Goal: Task Accomplishment & Management: Complete application form

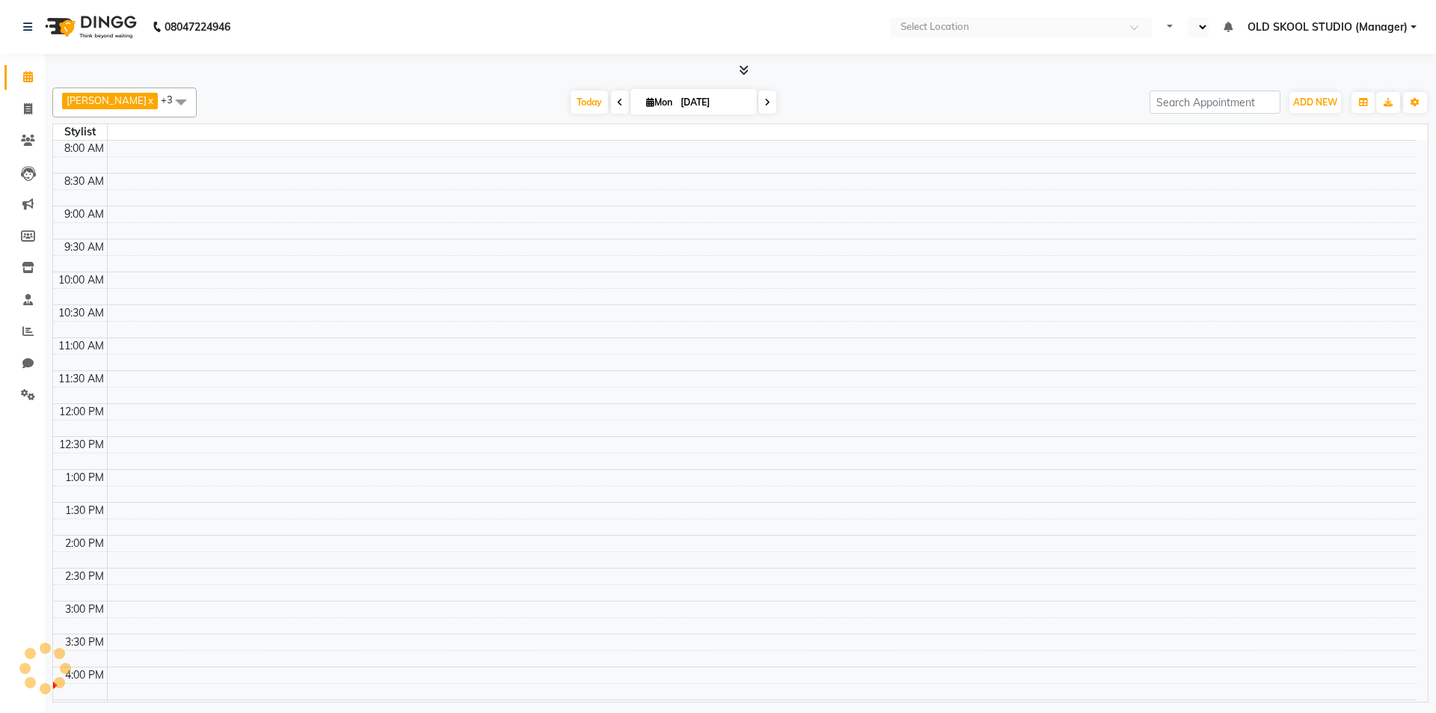
select select "en"
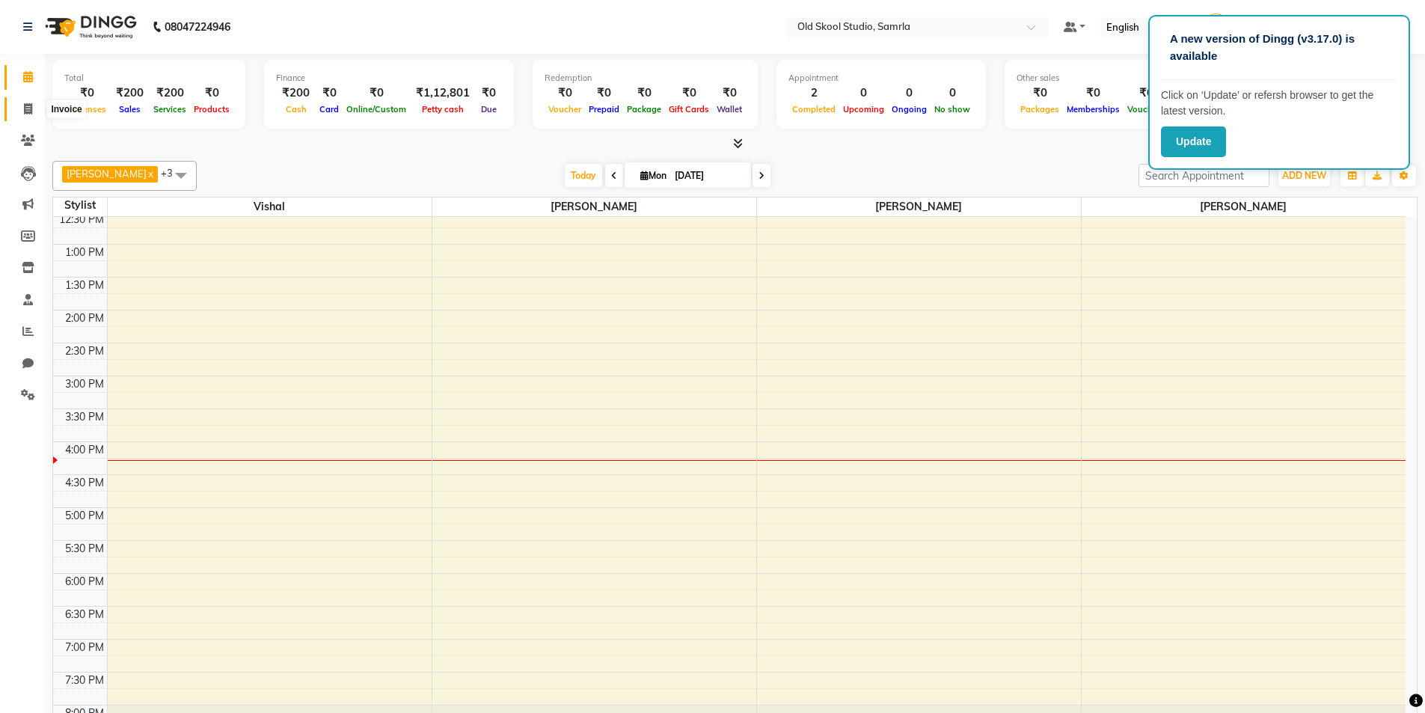
click at [34, 112] on span at bounding box center [28, 109] width 26 height 17
select select "service"
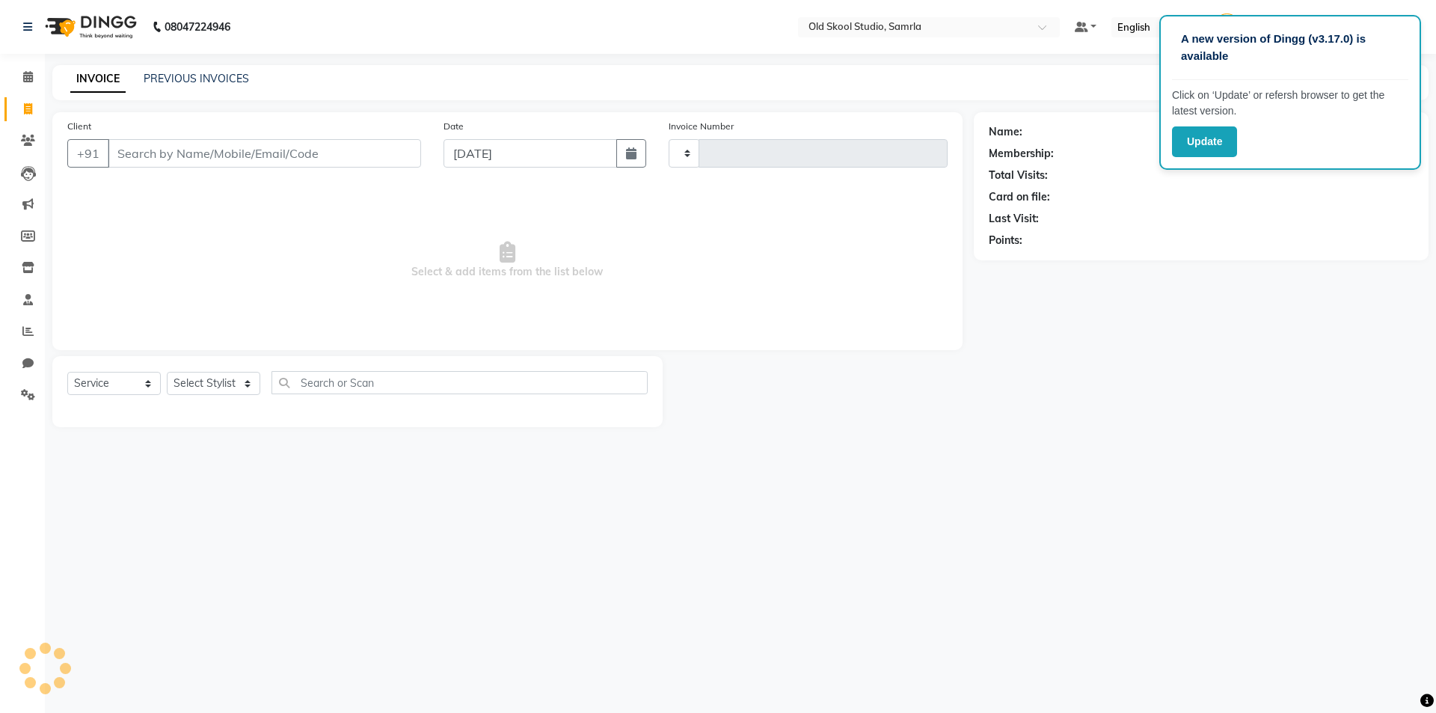
type input "0335"
select select "8041"
click at [174, 166] on input "Client" at bounding box center [264, 153] width 313 height 28
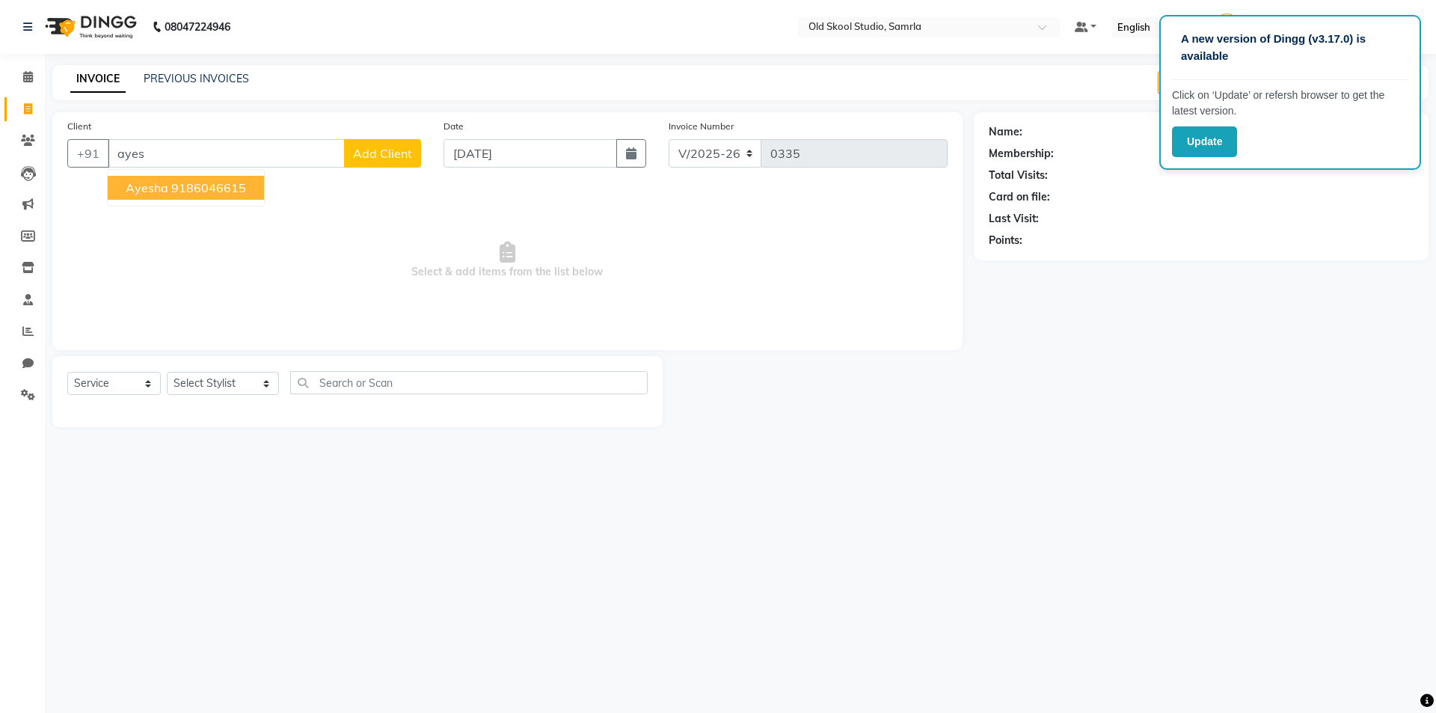
click at [220, 197] on button "ayesha 9186046615" at bounding box center [186, 188] width 156 height 24
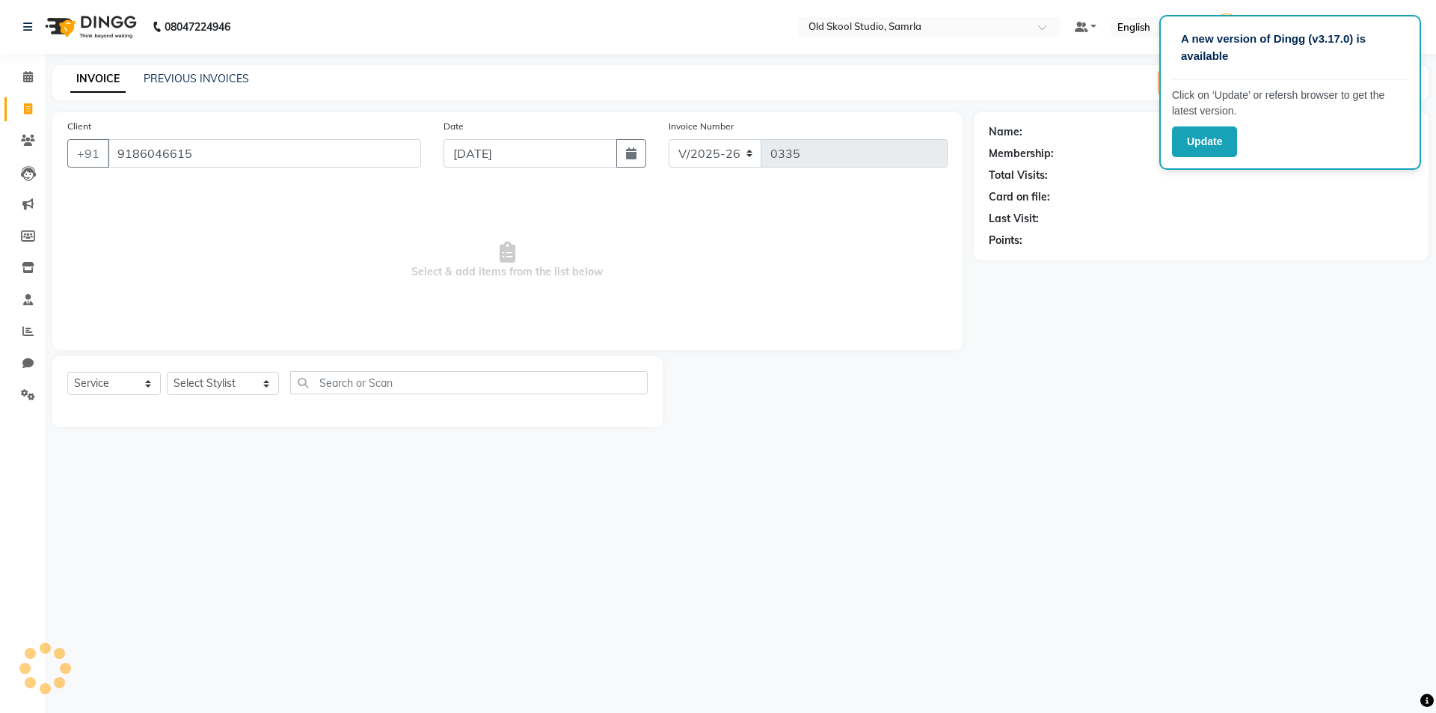
type input "9186046615"
select select "1: Object"
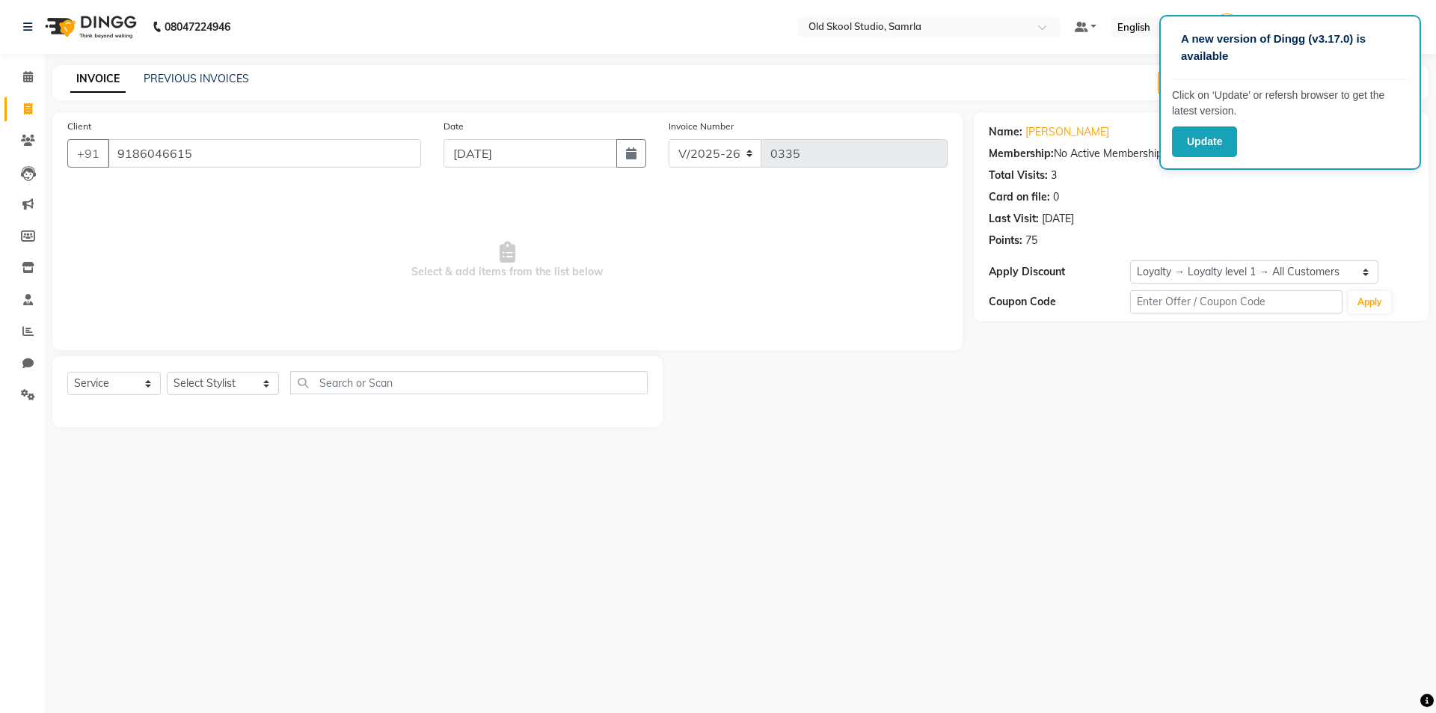
drag, startPoint x: 220, startPoint y: 197, endPoint x: 230, endPoint y: 222, distance: 26.5
drag, startPoint x: 230, startPoint y: 222, endPoint x: 1053, endPoint y: 244, distance: 823.7
click at [1053, 244] on div "Points: 75" at bounding box center [1201, 241] width 425 height 16
click at [262, 388] on select "Select Stylist [PERSON_NAME] kiran [PERSON_NAME] [PERSON_NAME] OLD SKOOL STUDIO…" at bounding box center [223, 383] width 112 height 23
select select "89685"
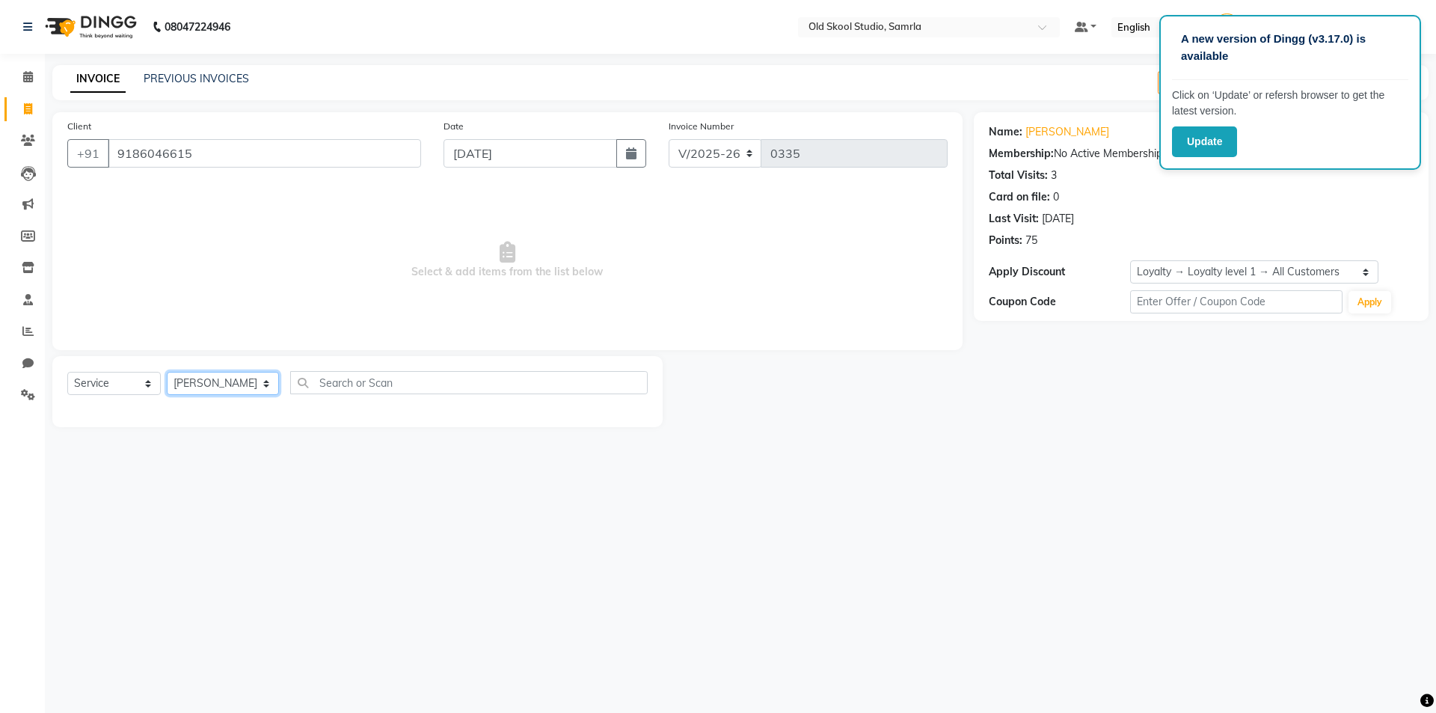
click at [167, 372] on select "Select Stylist [PERSON_NAME] kiran [PERSON_NAME] [PERSON_NAME] OLD SKOOL STUDIO…" at bounding box center [223, 383] width 112 height 23
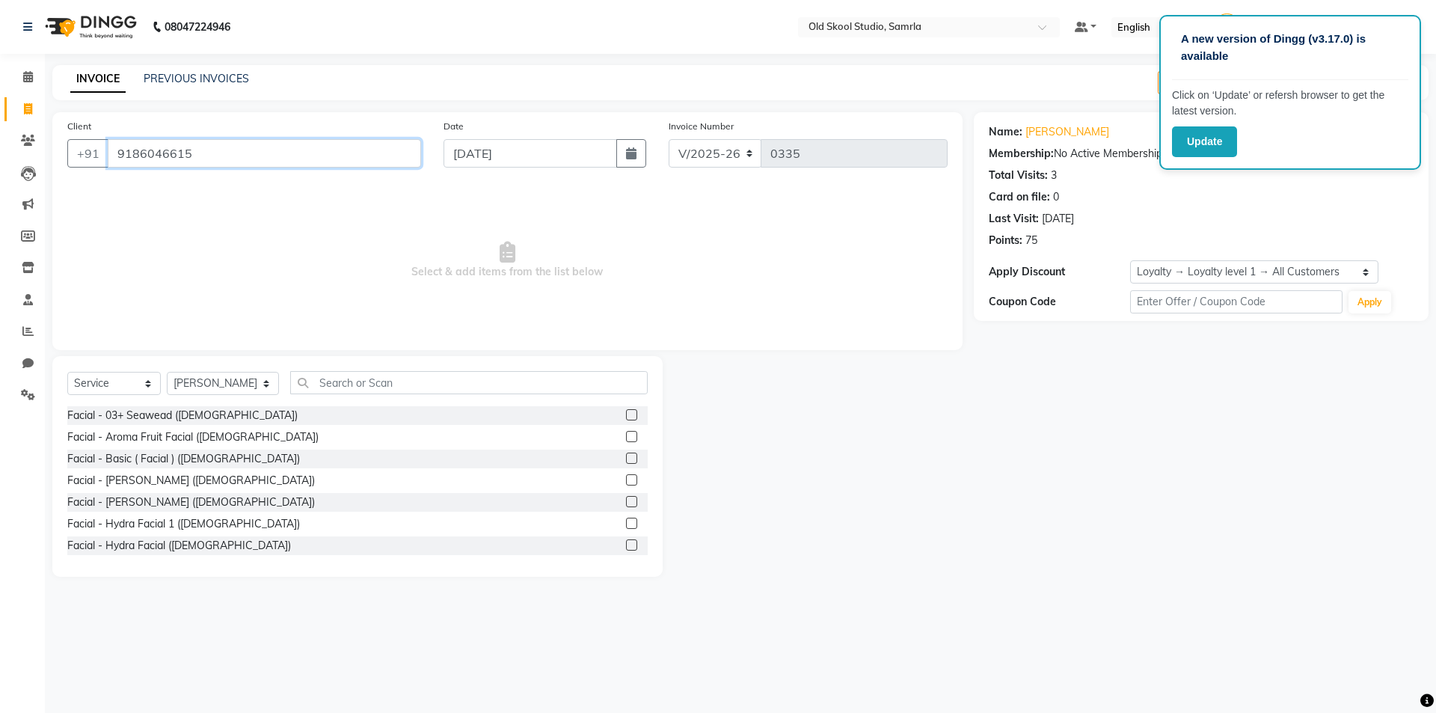
drag, startPoint x: 112, startPoint y: 153, endPoint x: 224, endPoint y: 169, distance: 112.5
click at [224, 169] on div "Client [PHONE_NUMBER]" at bounding box center [244, 148] width 376 height 61
click at [419, 384] on input "text" at bounding box center [468, 382] width 357 height 23
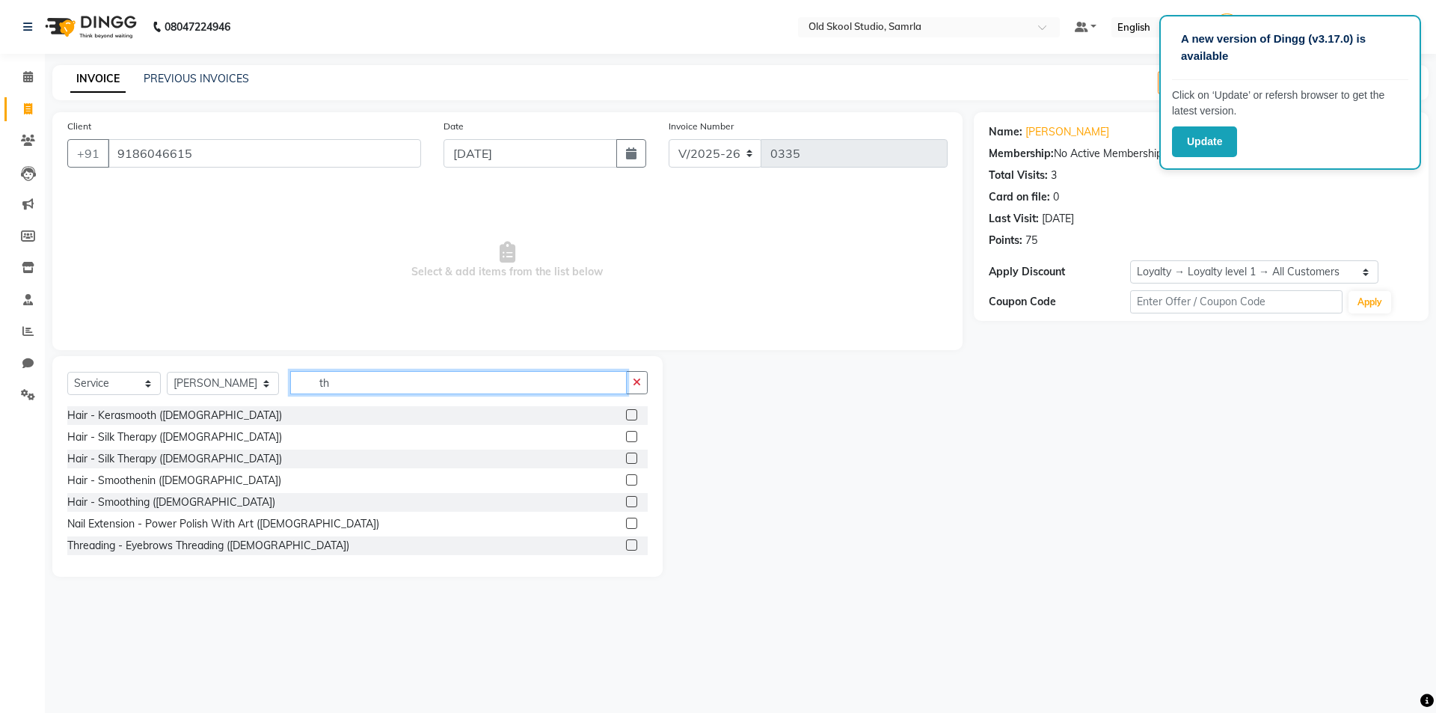
type input "th"
click at [626, 546] on label at bounding box center [631, 544] width 11 height 11
click at [626, 546] on input "checkbox" at bounding box center [631, 546] width 10 height 10
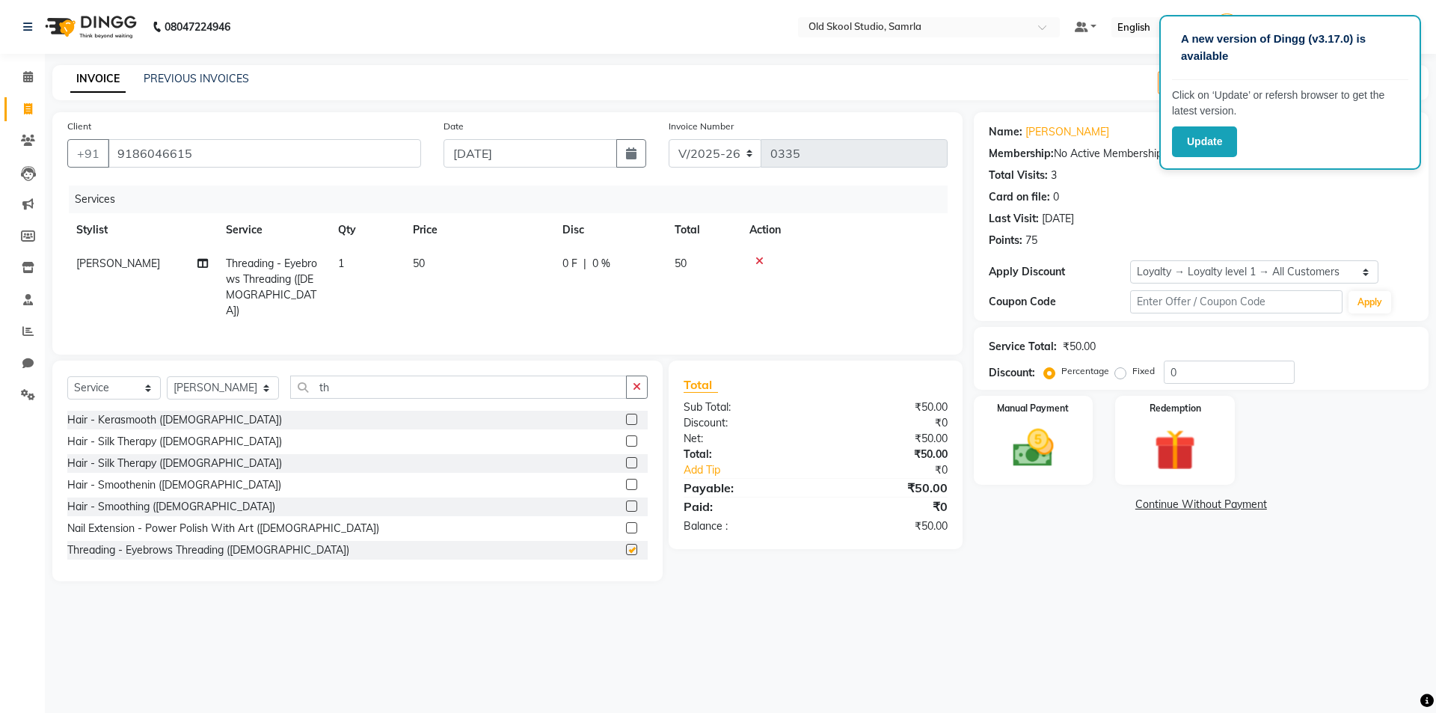
checkbox input "false"
click at [640, 381] on icon "button" at bounding box center [637, 386] width 8 height 10
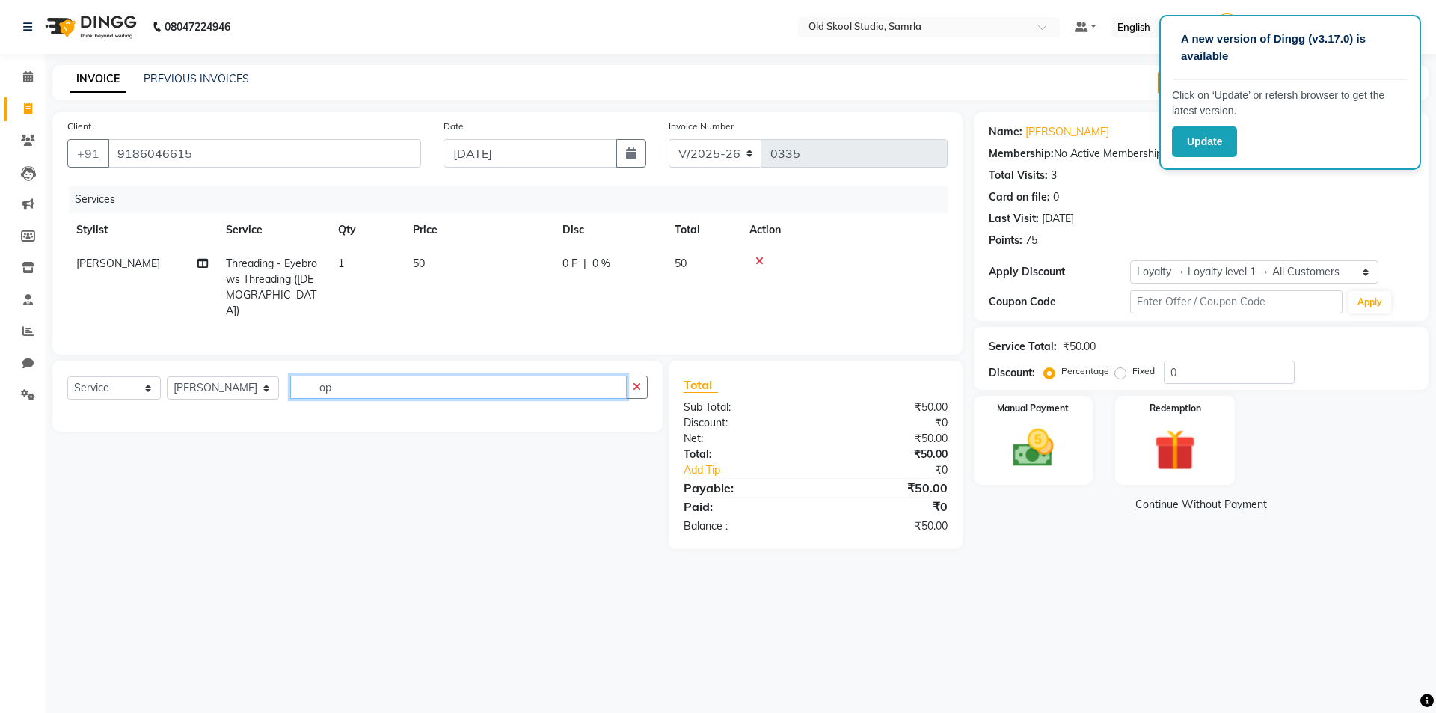
type input "o"
type input "q"
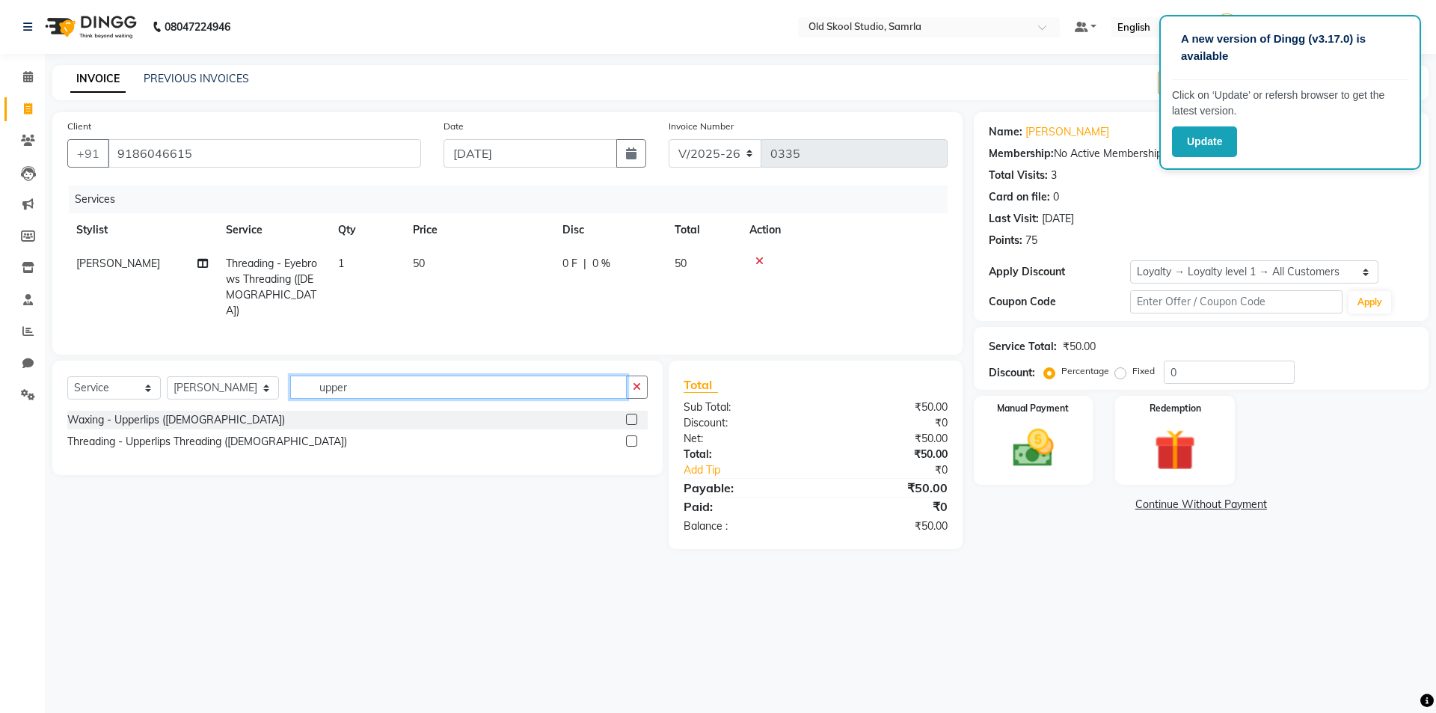
type input "upper"
click at [634, 435] on label at bounding box center [631, 440] width 11 height 11
click at [634, 437] on input "checkbox" at bounding box center [631, 442] width 10 height 10
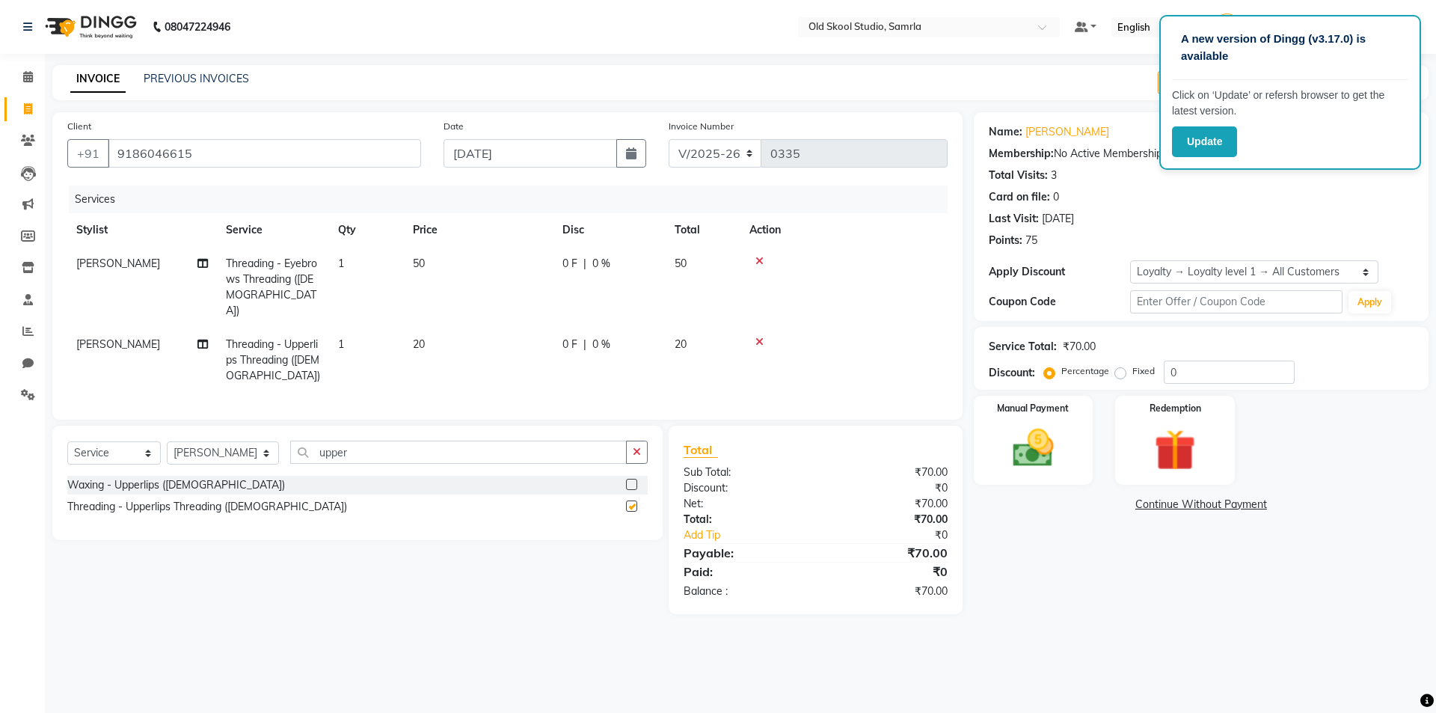
checkbox input "false"
click at [1044, 429] on img at bounding box center [1033, 447] width 70 height 49
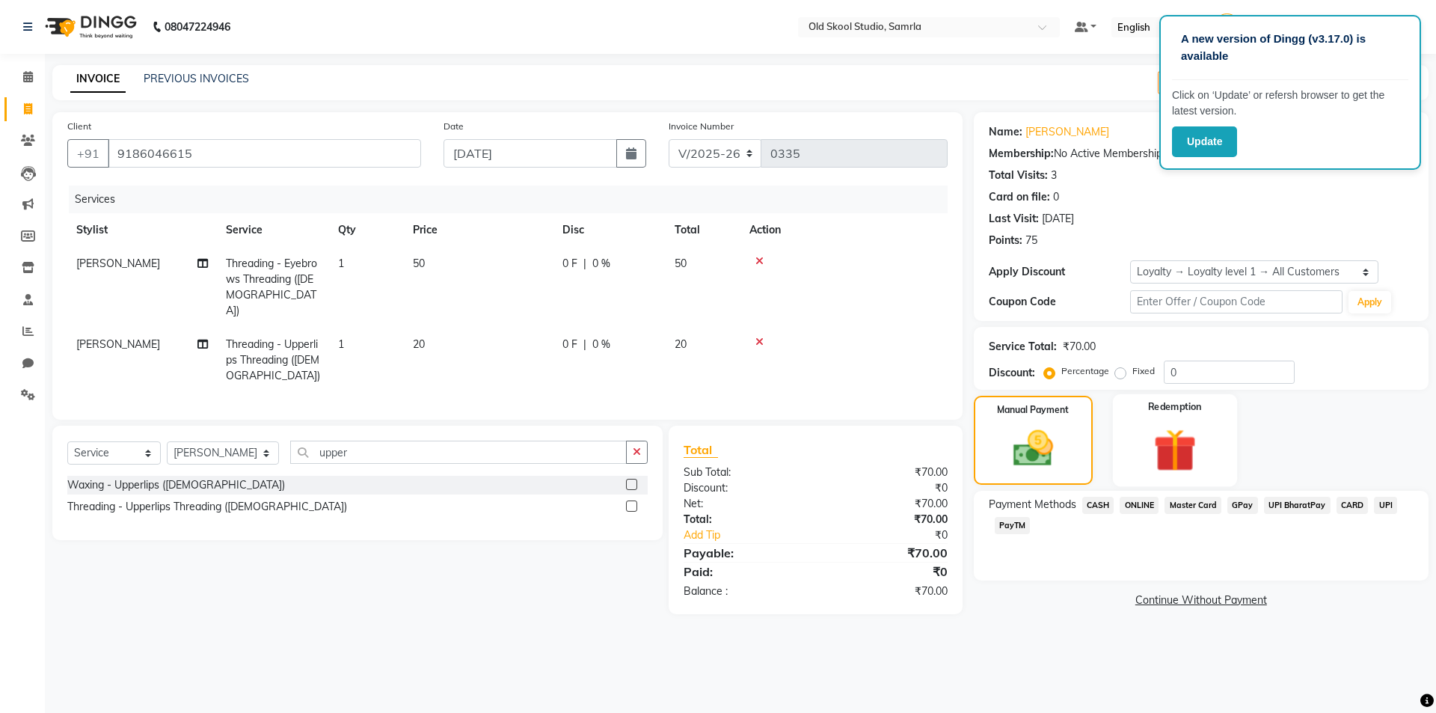
click at [1163, 440] on img at bounding box center [1175, 449] width 70 height 53
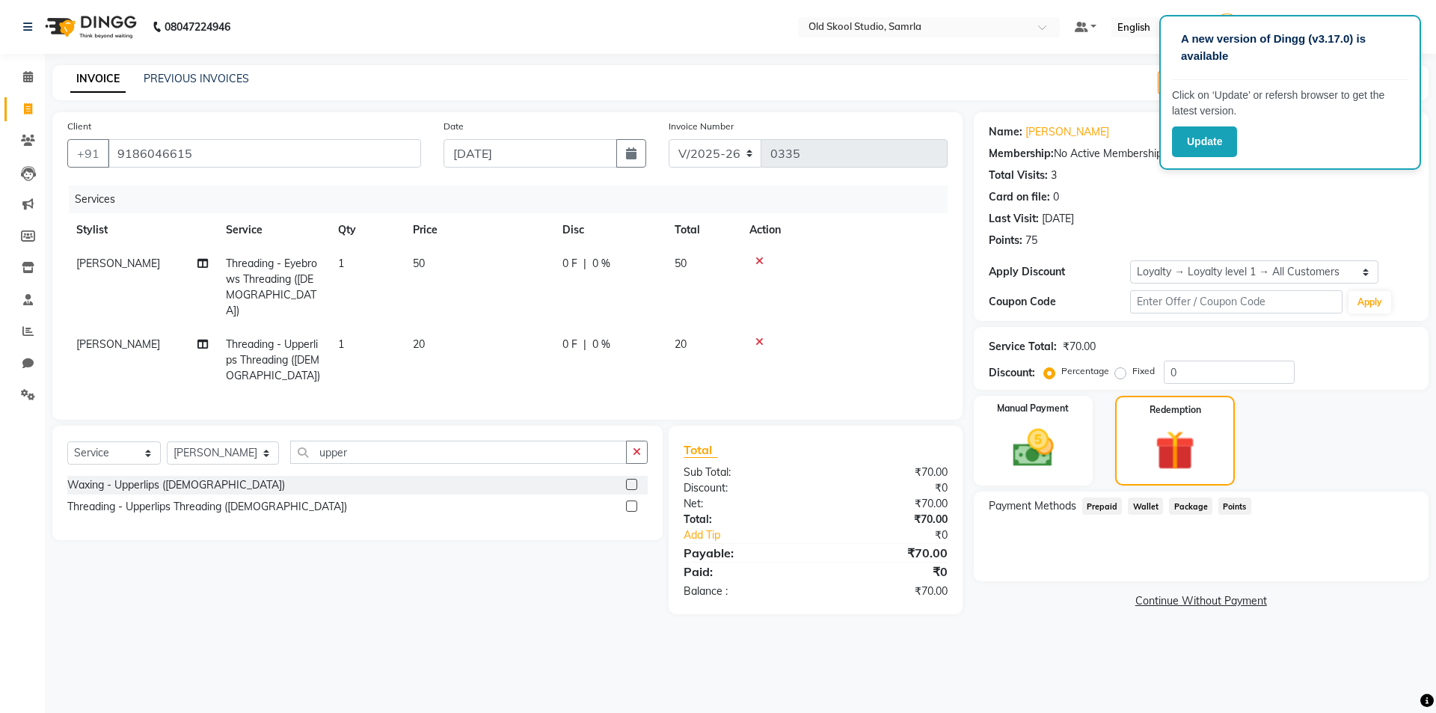
click at [1229, 509] on span "Points" at bounding box center [1234, 505] width 33 height 17
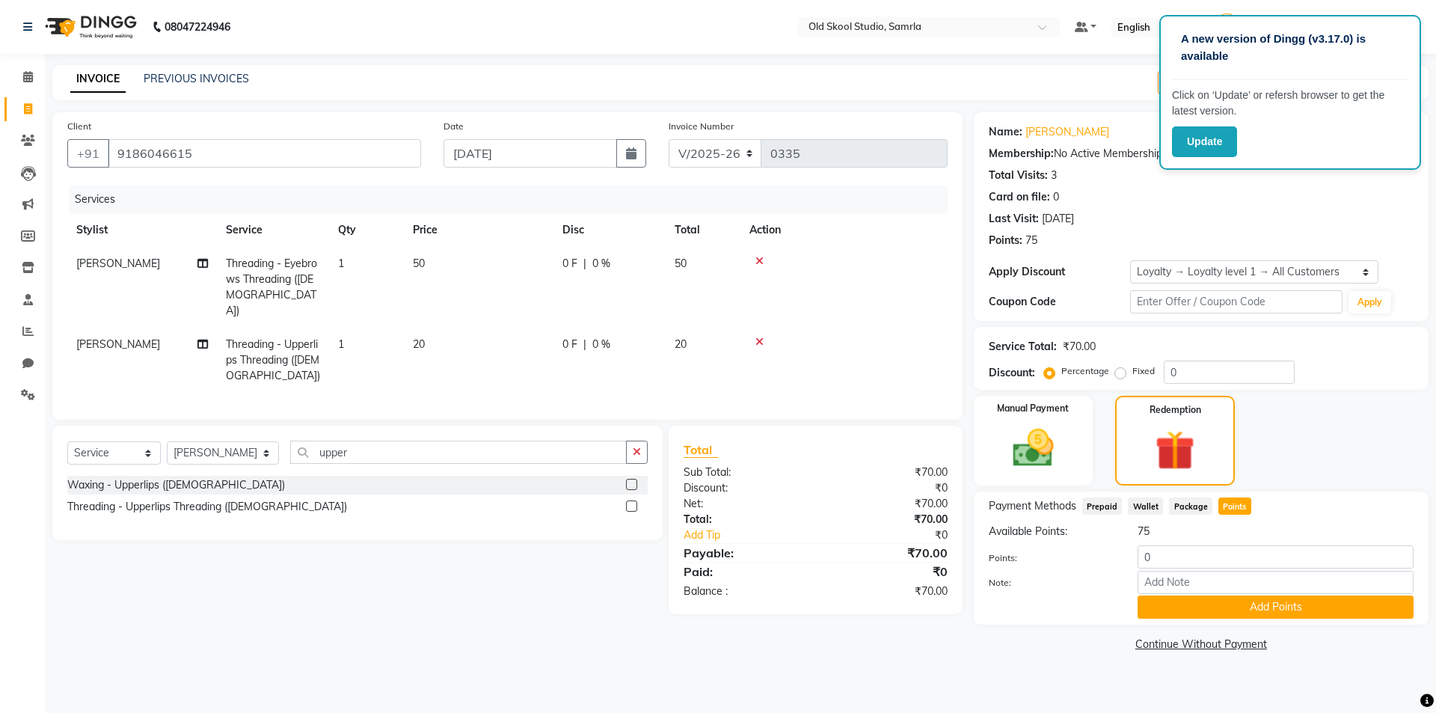
click at [1174, 529] on div "75" at bounding box center [1275, 532] width 298 height 16
click at [1163, 604] on button "Add Points" at bounding box center [1276, 606] width 276 height 23
click at [1177, 604] on button "Add Points" at bounding box center [1276, 606] width 276 height 23
click at [1187, 587] on input "Note:" at bounding box center [1276, 582] width 276 height 23
click at [1188, 556] on input "0" at bounding box center [1276, 556] width 276 height 23
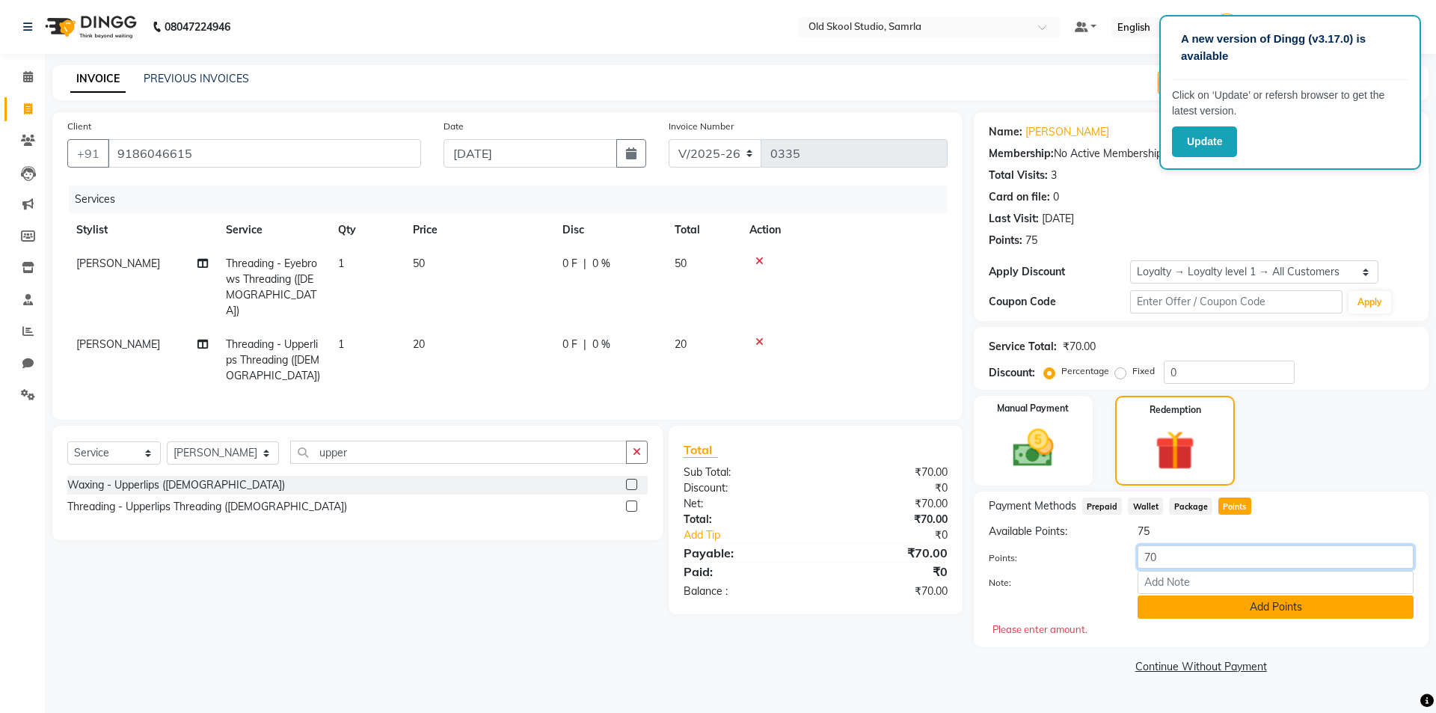
type input "70"
click at [1211, 614] on button "Add Points" at bounding box center [1276, 606] width 276 height 23
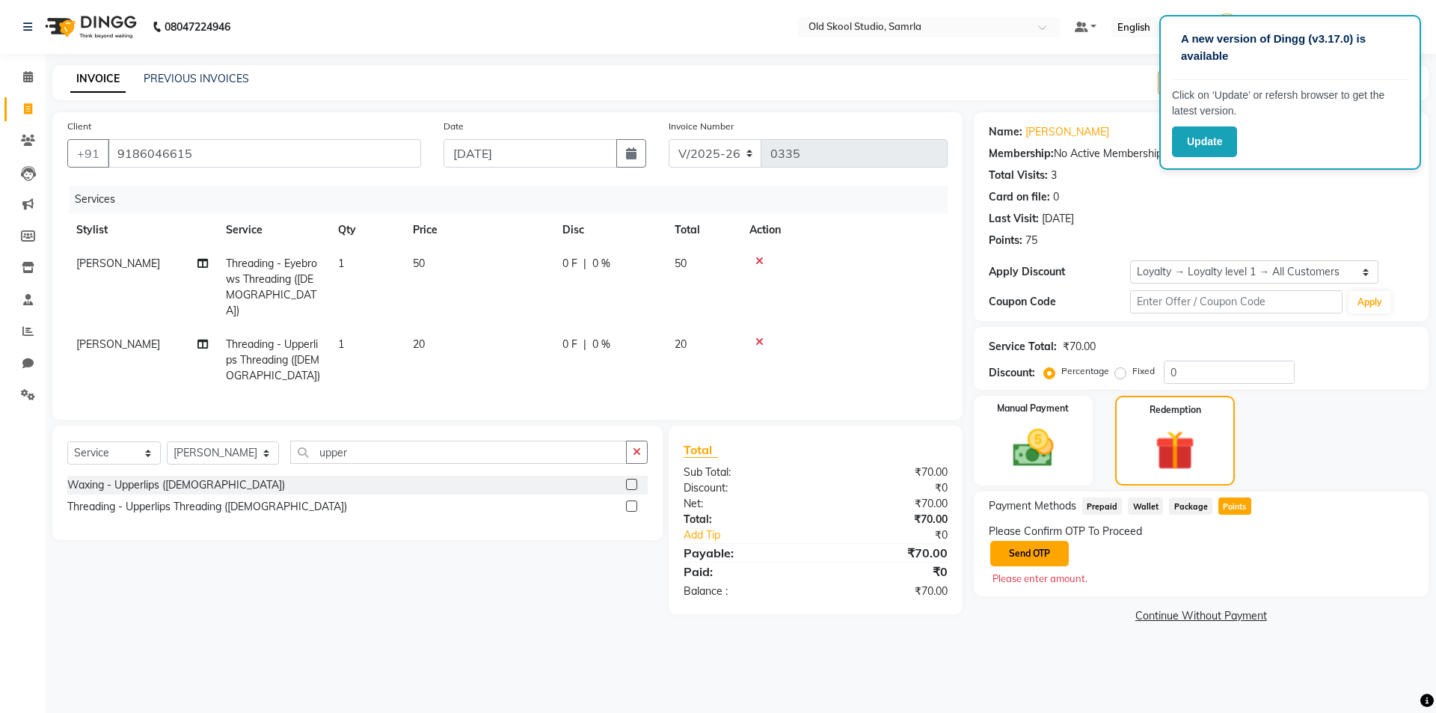
click at [1045, 554] on button "Send OTP" at bounding box center [1029, 553] width 79 height 25
click at [1031, 555] on input "text" at bounding box center [1064, 552] width 150 height 23
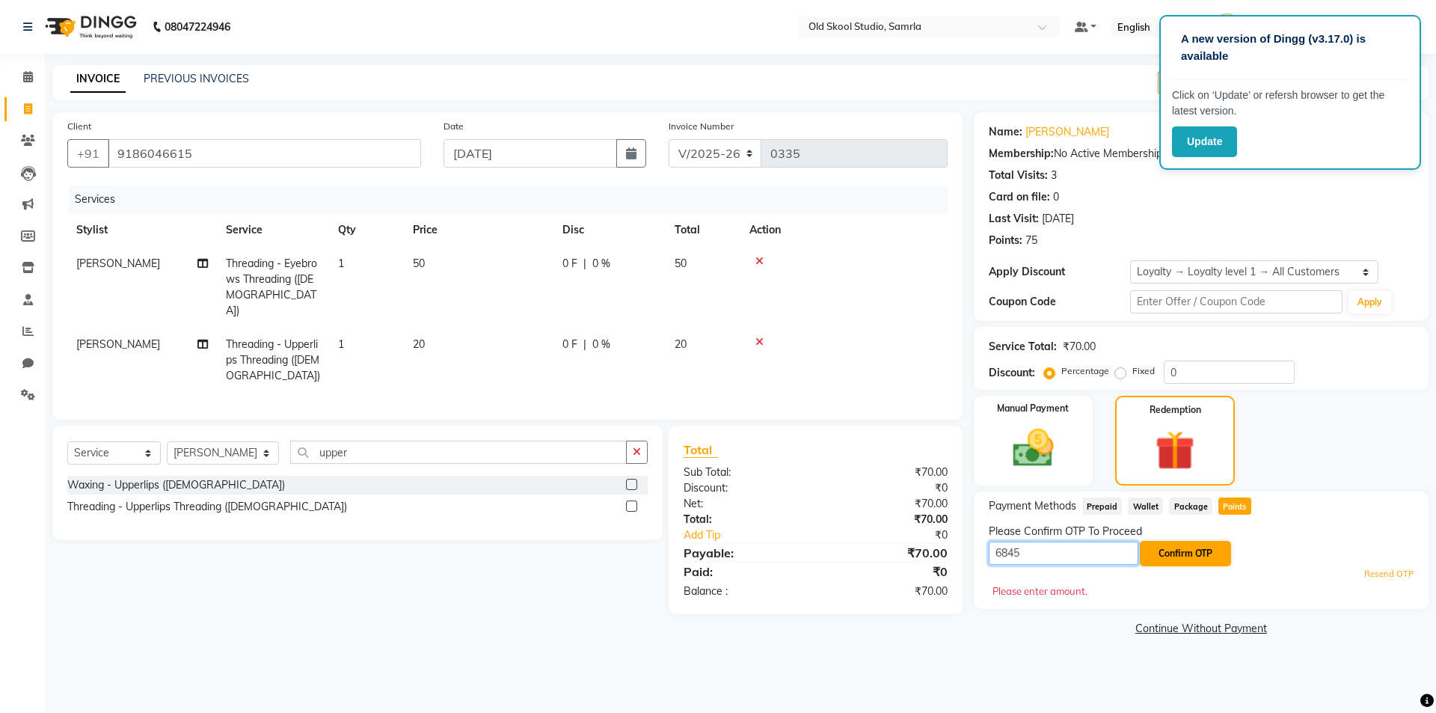
type input "6845"
click at [1183, 553] on button "Confirm OTP" at bounding box center [1185, 553] width 91 height 25
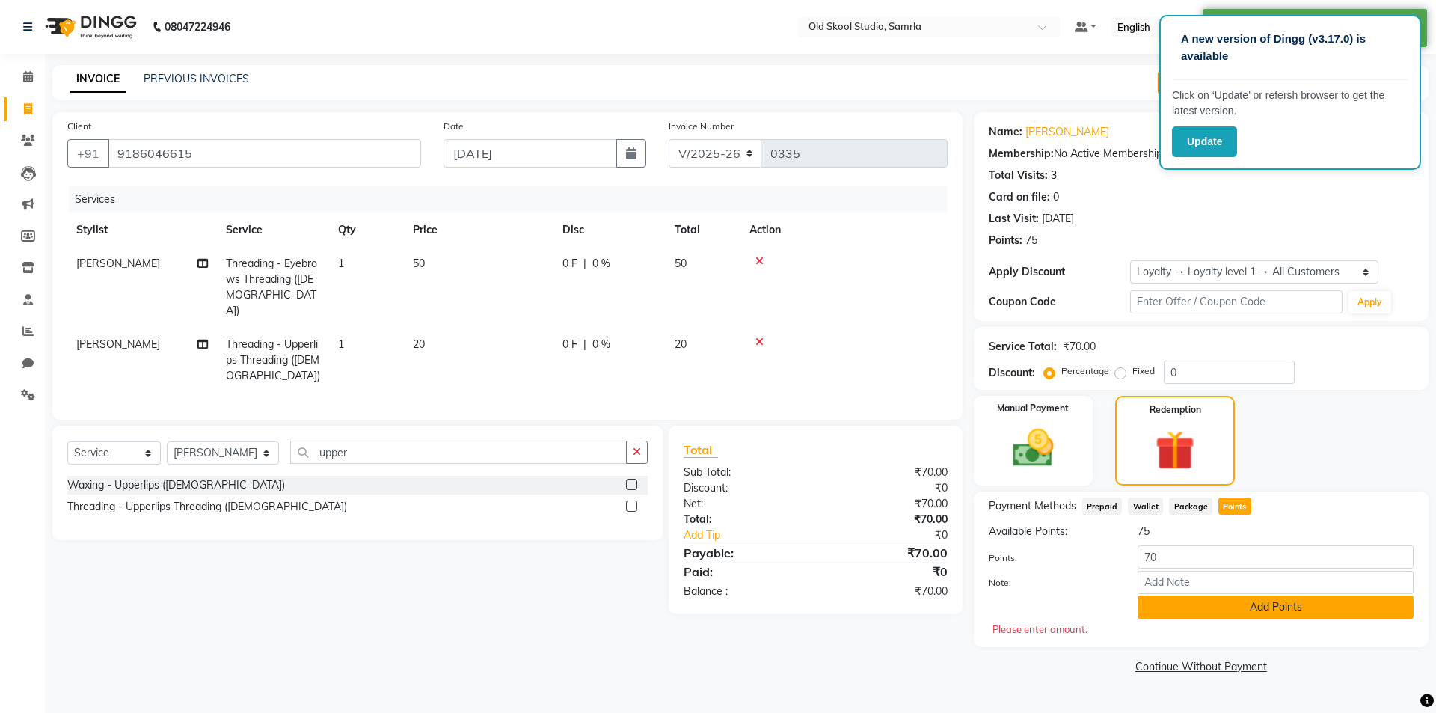
click at [1191, 602] on button "Add Points" at bounding box center [1276, 606] width 276 height 23
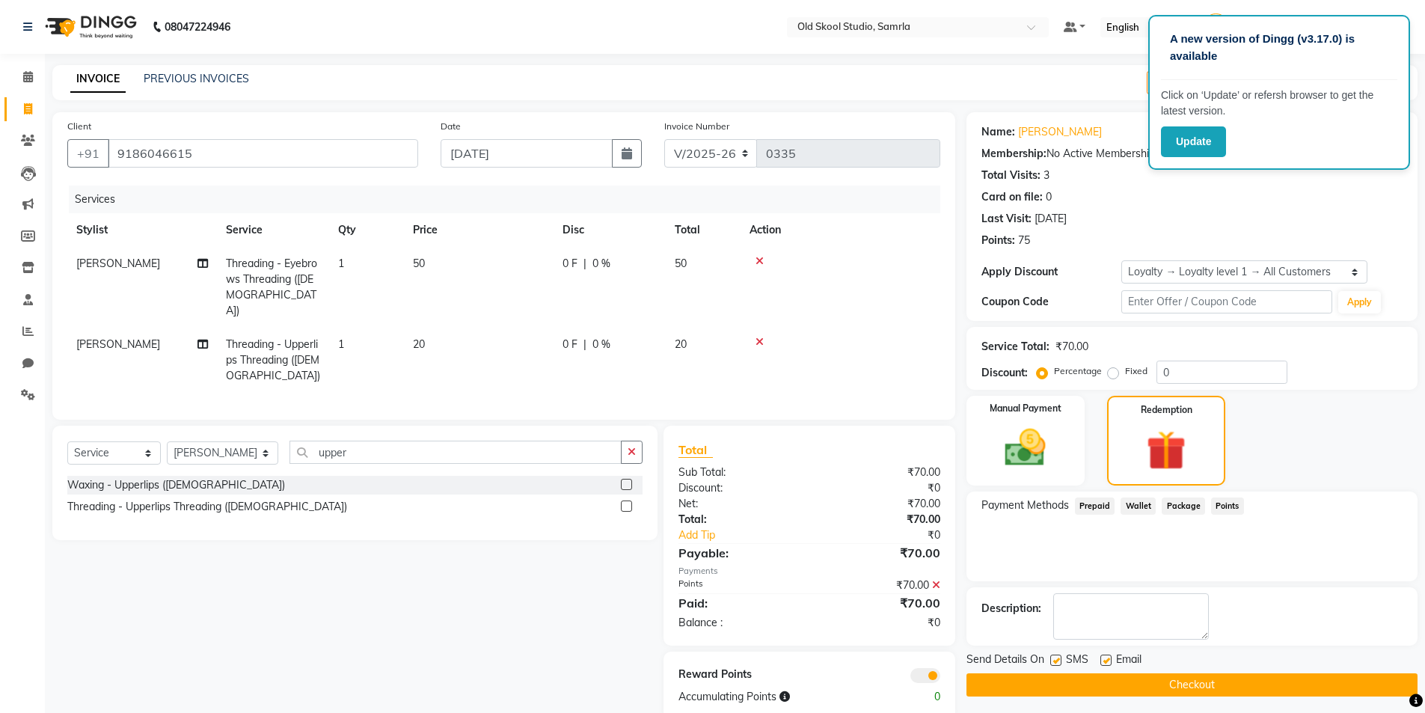
click at [1193, 681] on button "Checkout" at bounding box center [1191, 684] width 451 height 23
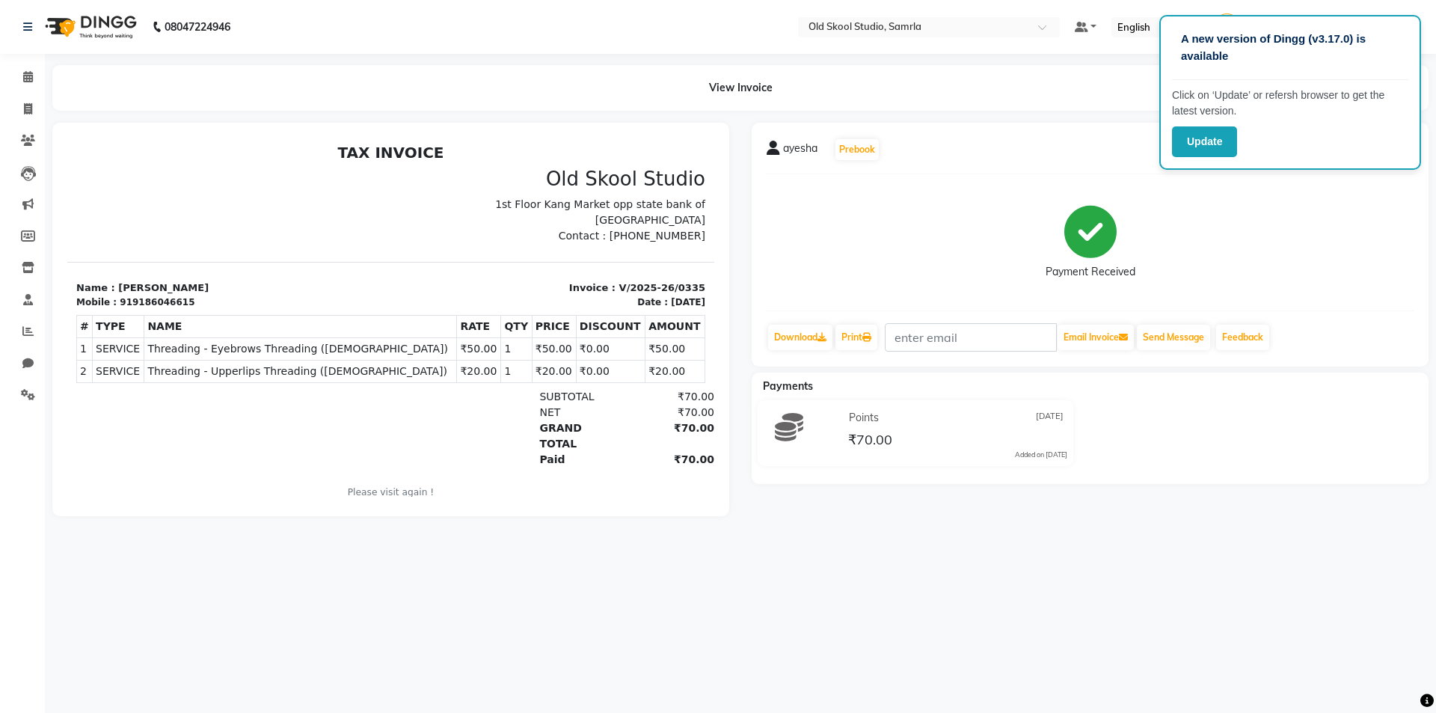
click at [586, 390] on div "SUBTOTAL" at bounding box center [576, 397] width 92 height 16
